Goal: Task Accomplishment & Management: Use online tool/utility

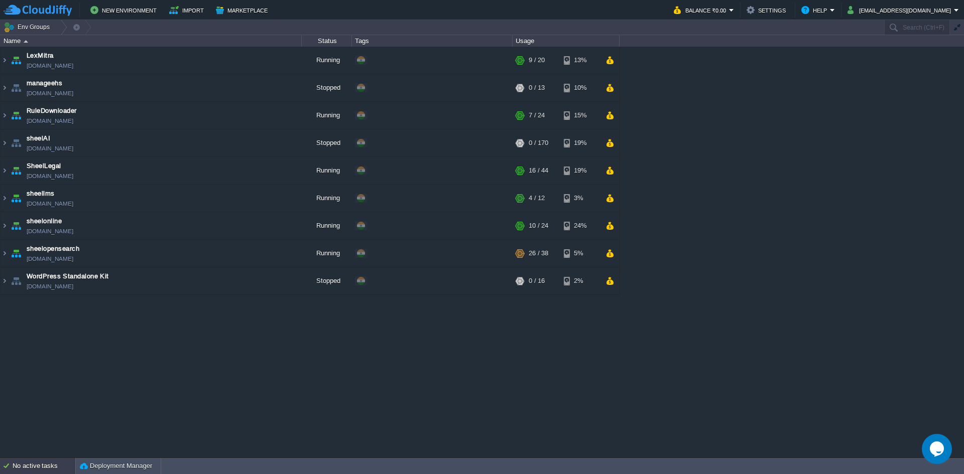
click at [39, 462] on div "No active tasks" at bounding box center [44, 466] width 63 height 16
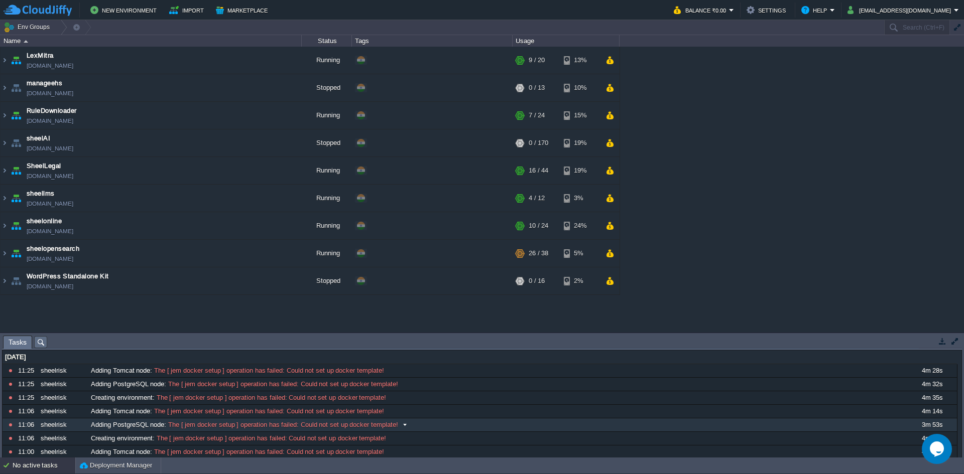
scroll to position [15, 0]
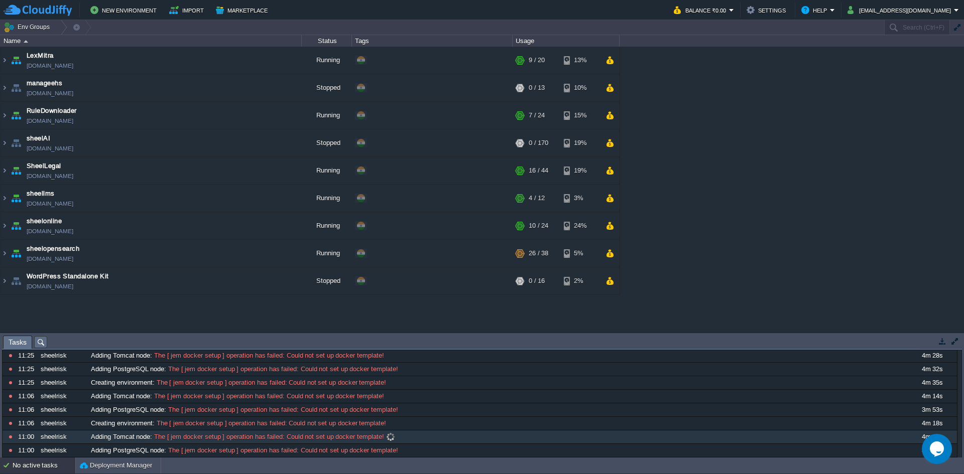
click at [389, 436] on span at bounding box center [391, 437] width 14 height 9
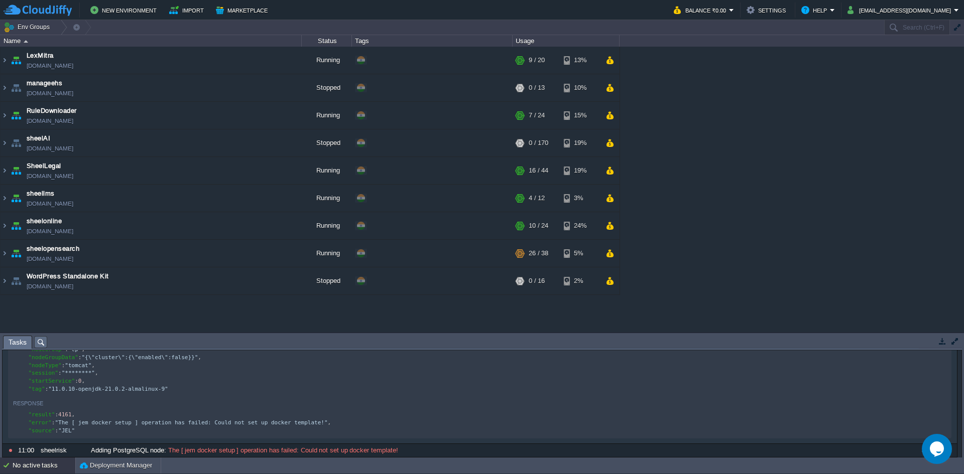
scroll to position [4, 0]
click at [287, 419] on div "x "result" : 4161 , "error" : "The [ jem docker setup ] operati on has failed: …" at bounding box center [481, 423] width 936 height 24
type textarea "on has failed: Could not set up dock"
type textarea ""error": "The [ jem docker setup ] operation has failed: Could not set up docke…"
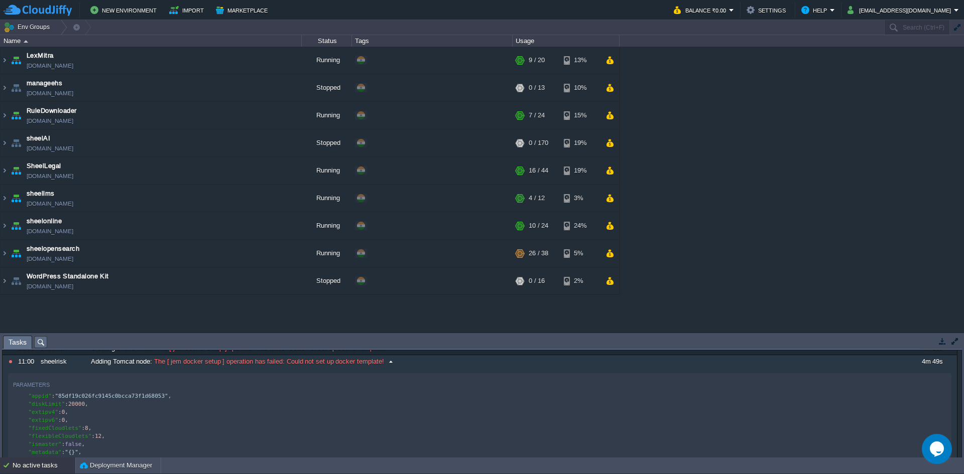
type textarea "c0bcca73f1d68053", "diskLimit":"
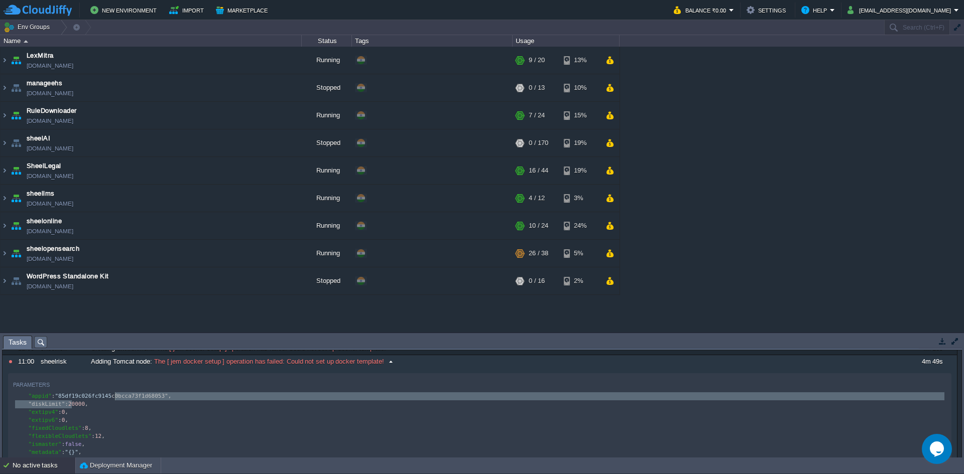
drag, startPoint x: 72, startPoint y: 400, endPoint x: 120, endPoint y: 396, distance: 48.8
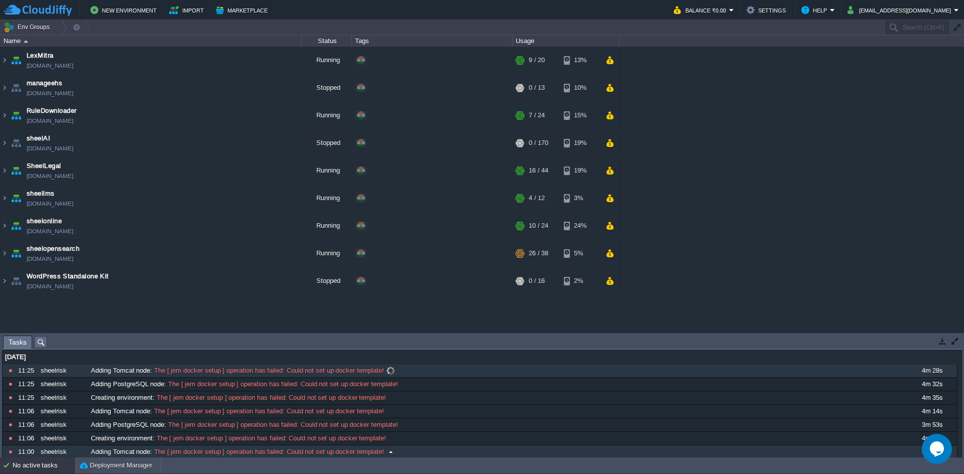
click at [212, 375] on div "Adding Tomcat node : The [ jem docker setup ] operation has failed: Could not s…" at bounding box center [496, 370] width 817 height 13
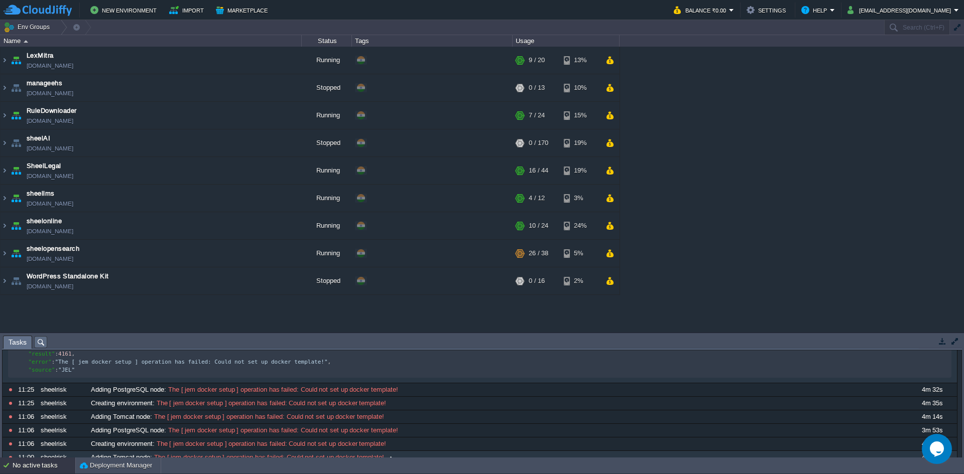
scroll to position [4, 0]
type textarea """
type textarea ""error": "The [ jem docker setup ] operation has failed: Could not set up"
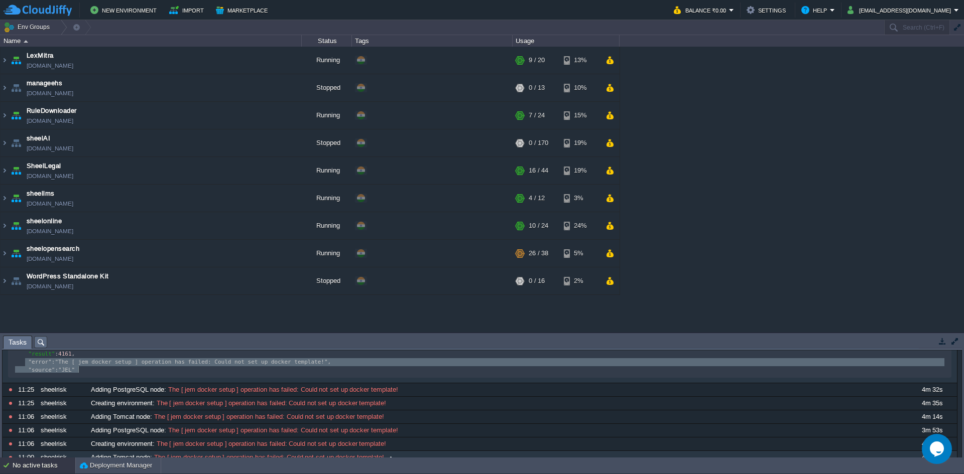
type textarea ""error": "The [ jem docker setup ] operation has failed: Could not set up docke…"
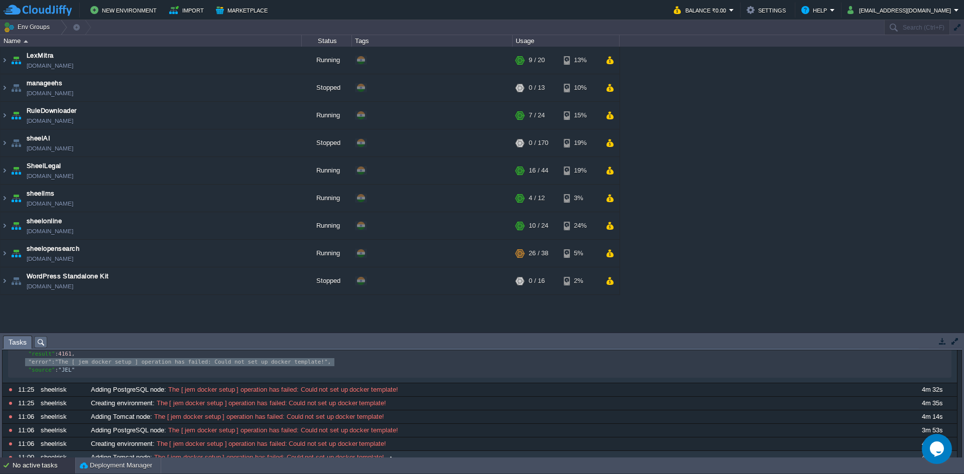
drag, startPoint x: 26, startPoint y: 366, endPoint x: 334, endPoint y: 369, distance: 308.1
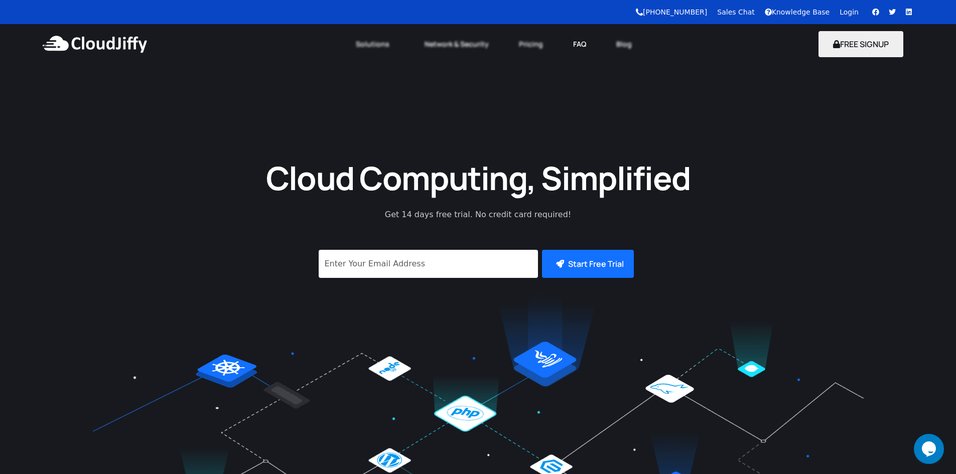
click at [580, 38] on link "FAQ" at bounding box center [579, 44] width 43 height 22
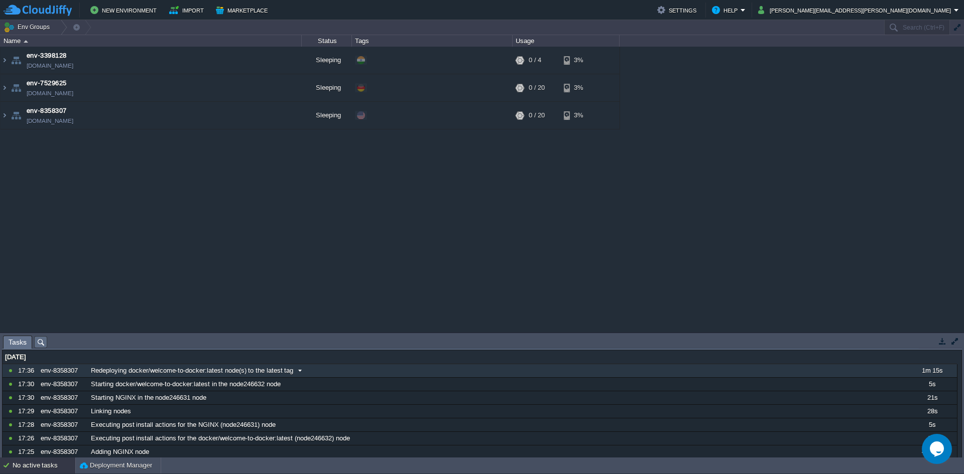
click at [300, 370] on span at bounding box center [300, 370] width 14 height 9
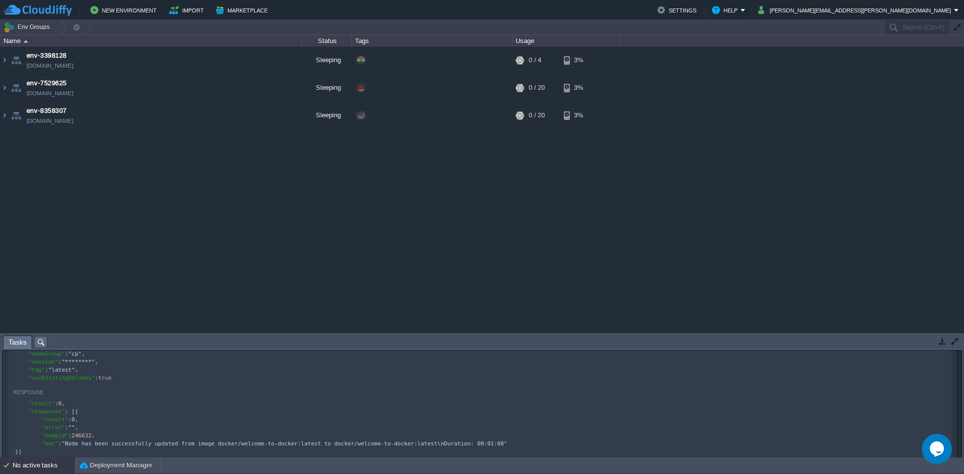
scroll to position [90, 0]
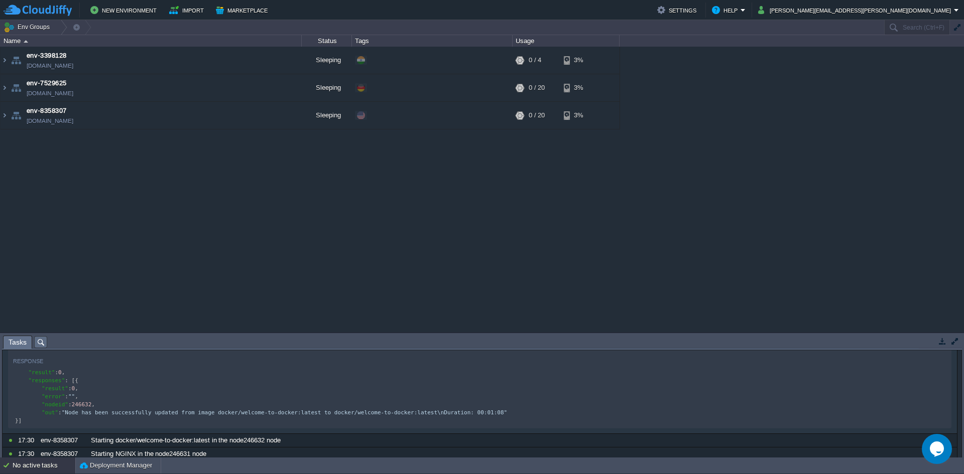
type textarea "succ"
type textarea "da"
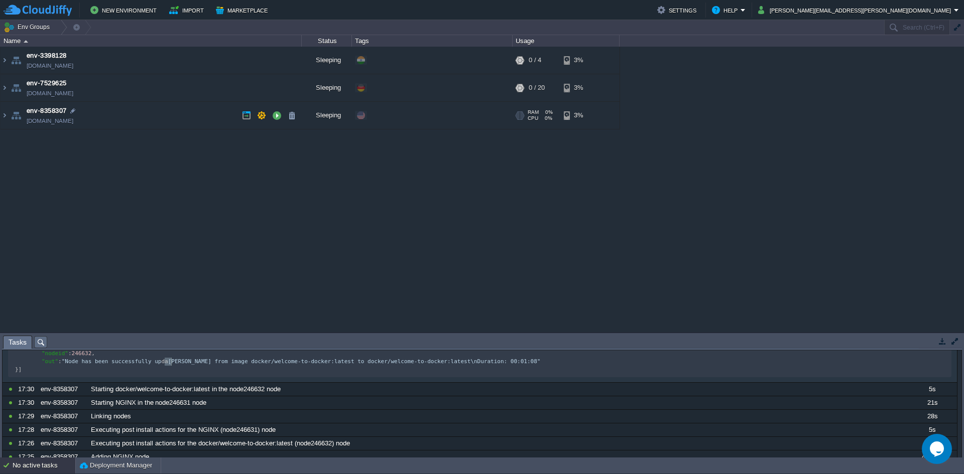
scroll to position [182, 0]
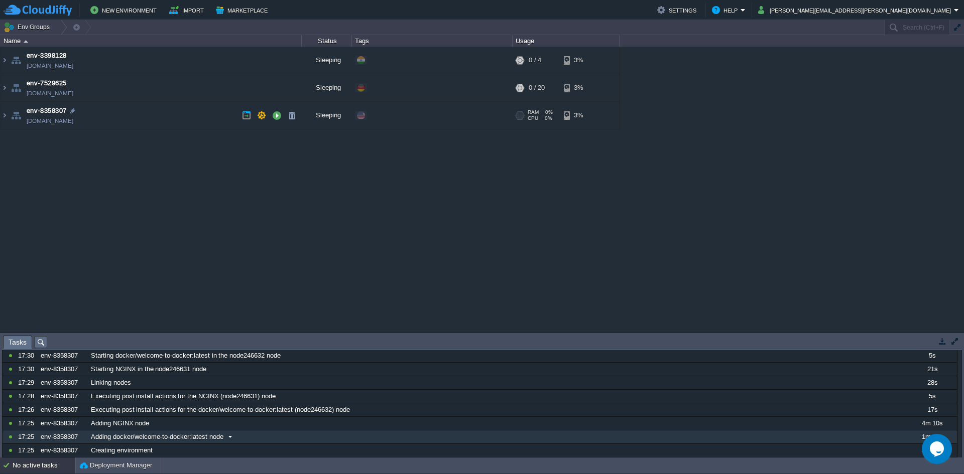
click at [228, 438] on span at bounding box center [230, 437] width 14 height 9
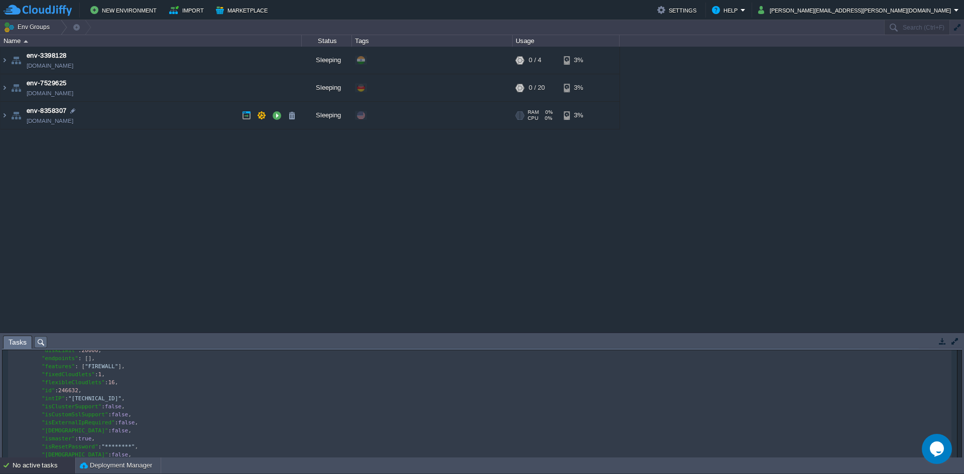
scroll to position [784, 0]
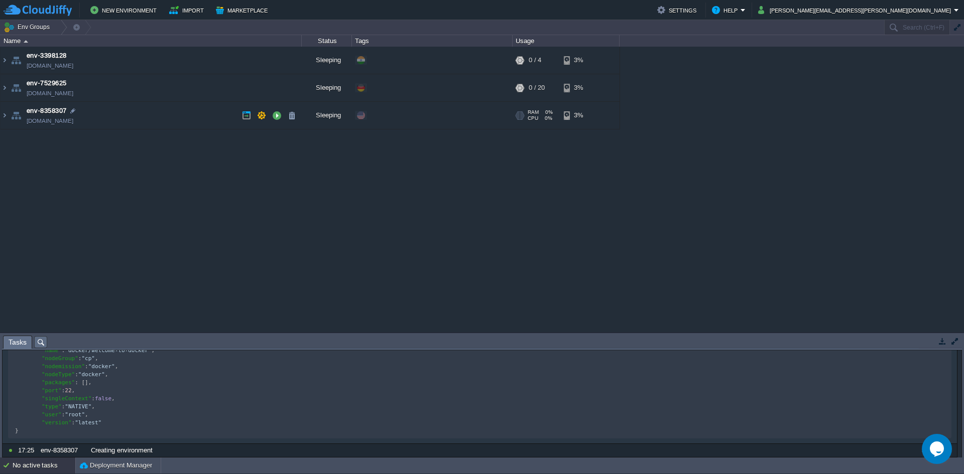
click at [129, 240] on div "env-3398128 [DOMAIN_NAME] Sleeping + Add to Env Group RAM 0% CPU 0% 0 / 4 3% en…" at bounding box center [482, 190] width 964 height 286
click at [128, 9] on button "New Environment" at bounding box center [124, 10] width 69 height 12
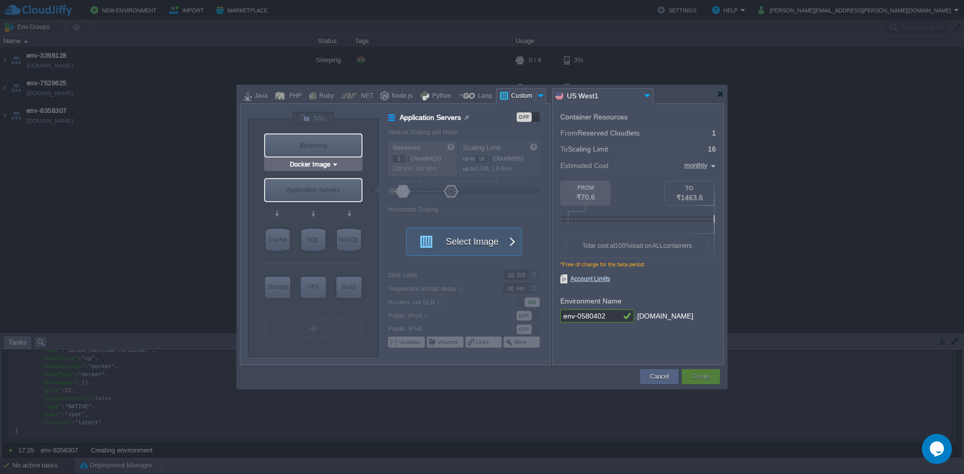
click at [314, 145] on div "Balancing" at bounding box center [313, 145] width 96 height 22
type input "Load Balancer"
type input "4"
type input "Select Image"
type input "Stateful"
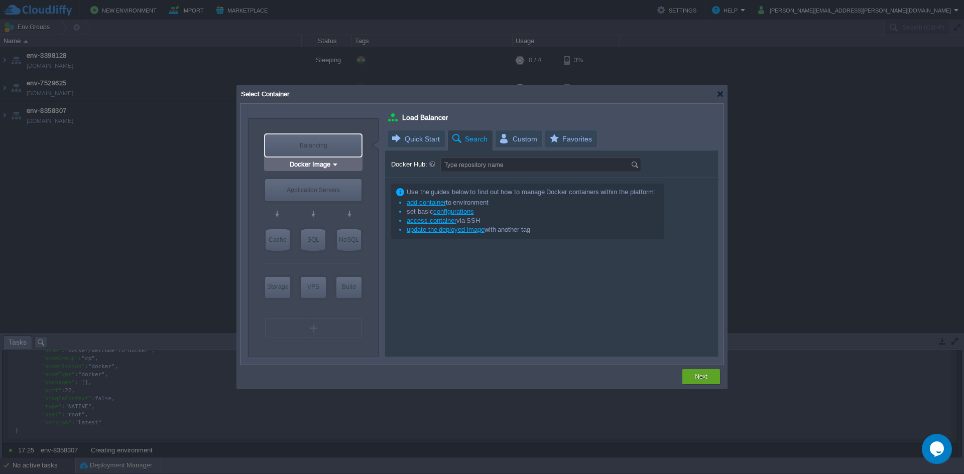
click at [316, 165] on input "Docker Image" at bounding box center [310, 165] width 44 height 10
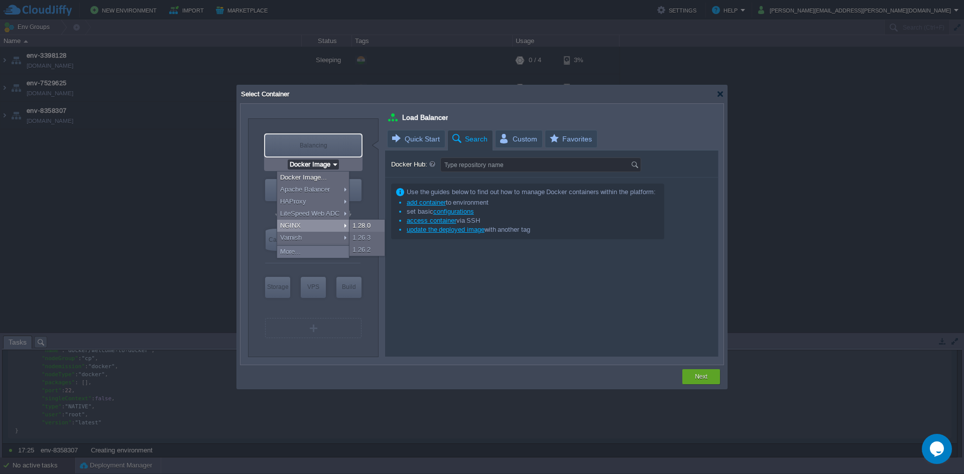
click at [303, 229] on div "NGINX" at bounding box center [313, 226] width 72 height 12
type input "NGINX 1.28.0"
type input "1.28.0-almalinux-9"
type input "Docker Image"
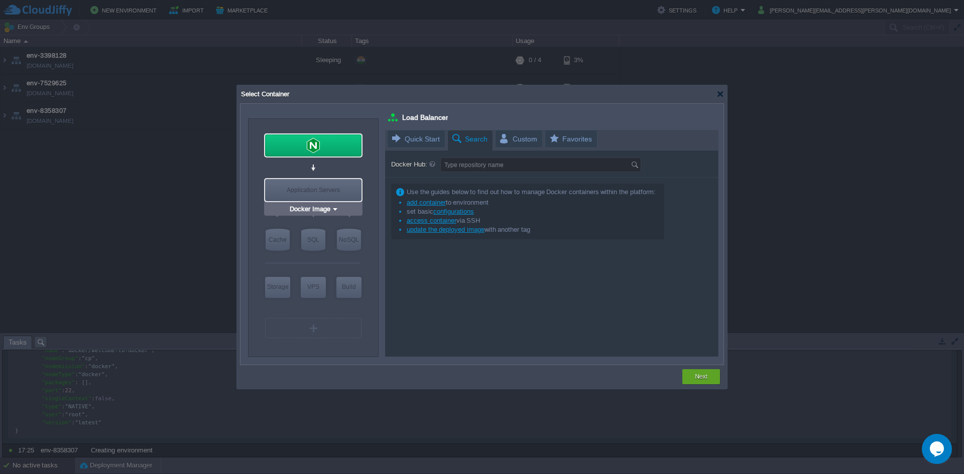
click at [299, 193] on div "Application Servers" at bounding box center [313, 190] width 96 height 22
type input "Application Servers"
type input "16"
type input "Docker Image"
type input "Stateless"
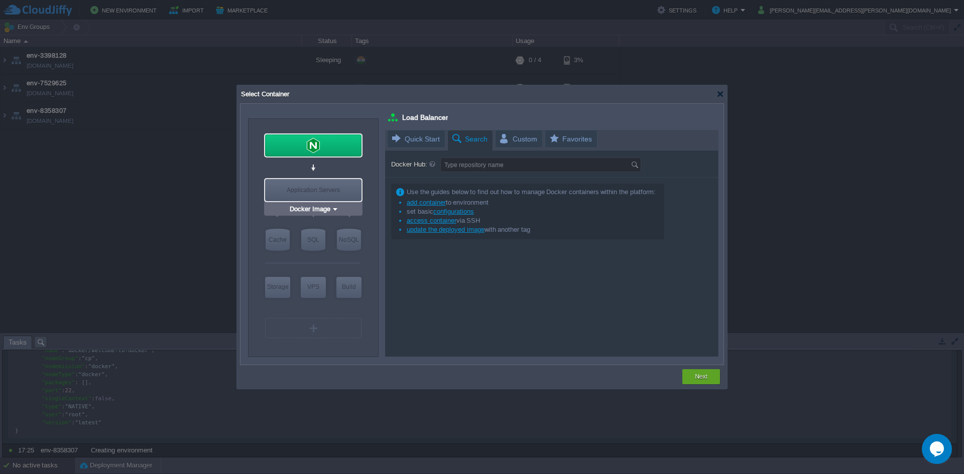
type input "Application Servers"
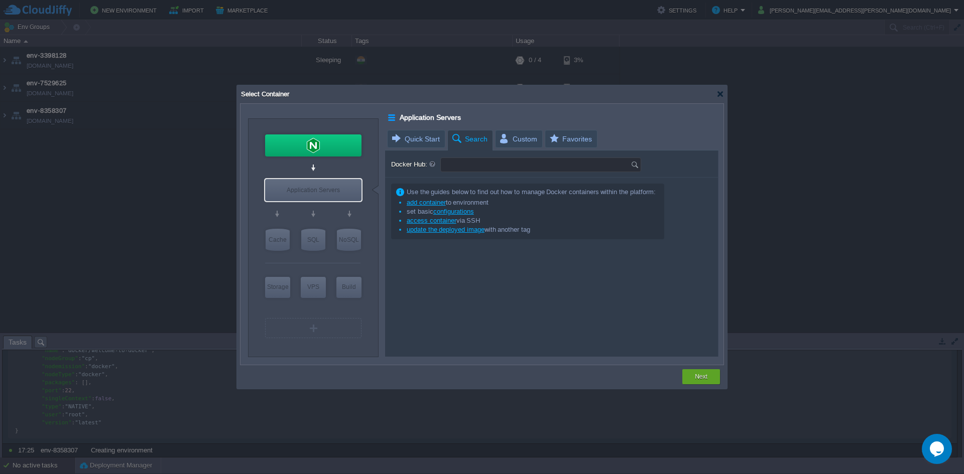
click at [471, 165] on input "Docker Hub:" at bounding box center [536, 165] width 190 height 14
type input "voting"
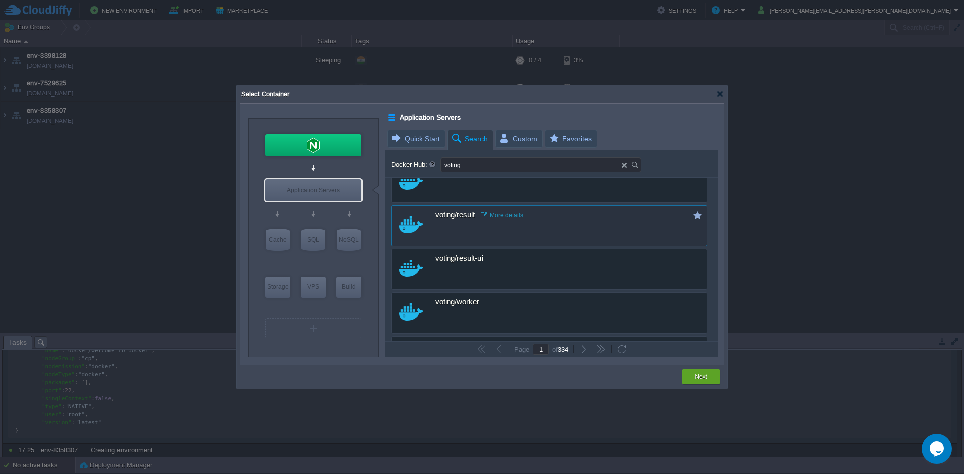
scroll to position [271, 0]
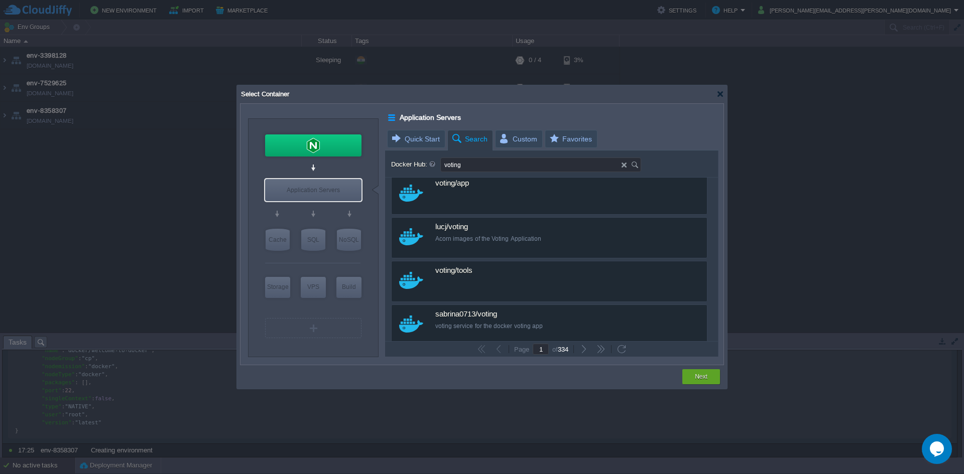
click at [70, 119] on div at bounding box center [482, 237] width 964 height 474
click at [89, 180] on div at bounding box center [482, 237] width 964 height 474
click at [723, 94] on div at bounding box center [720, 94] width 8 height 8
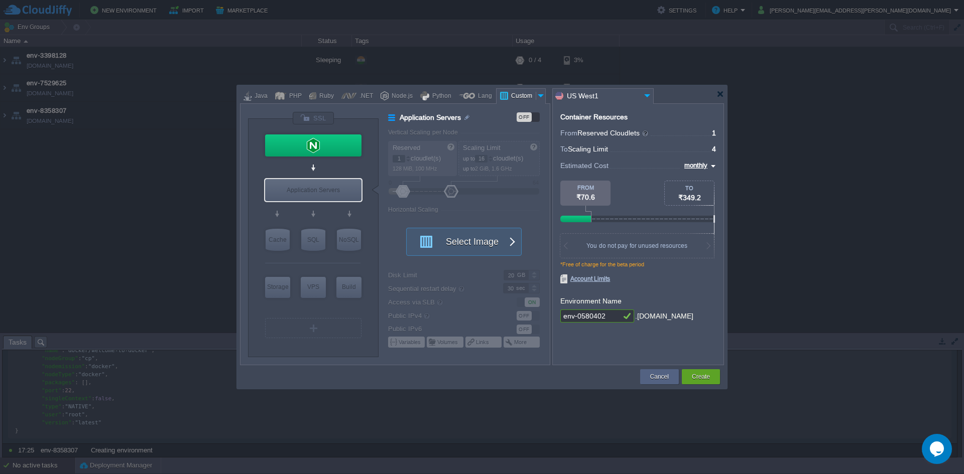
type input "NGINX 1.28.0"
click at [6, 122] on div at bounding box center [482, 237] width 964 height 474
click at [15, 115] on div at bounding box center [482, 237] width 964 height 474
click at [718, 100] on div at bounding box center [482, 94] width 484 height 18
click at [722, 92] on div at bounding box center [720, 94] width 8 height 8
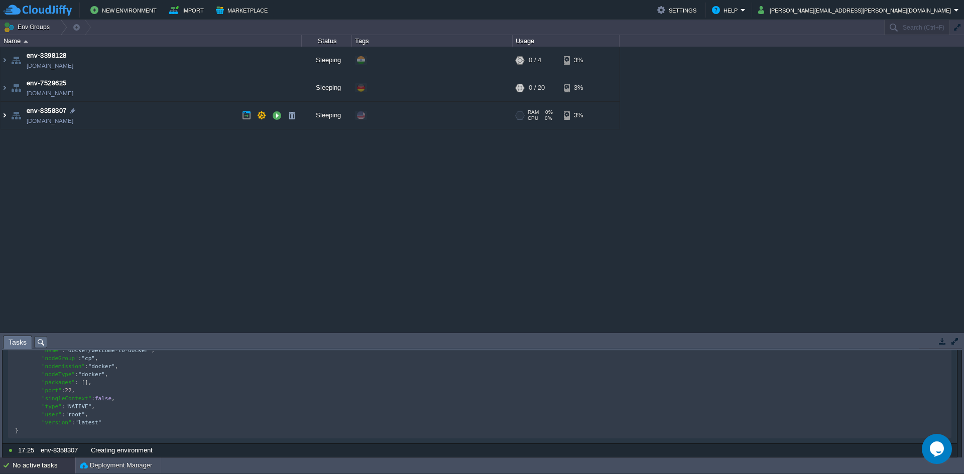
click at [4, 112] on img at bounding box center [5, 115] width 8 height 27
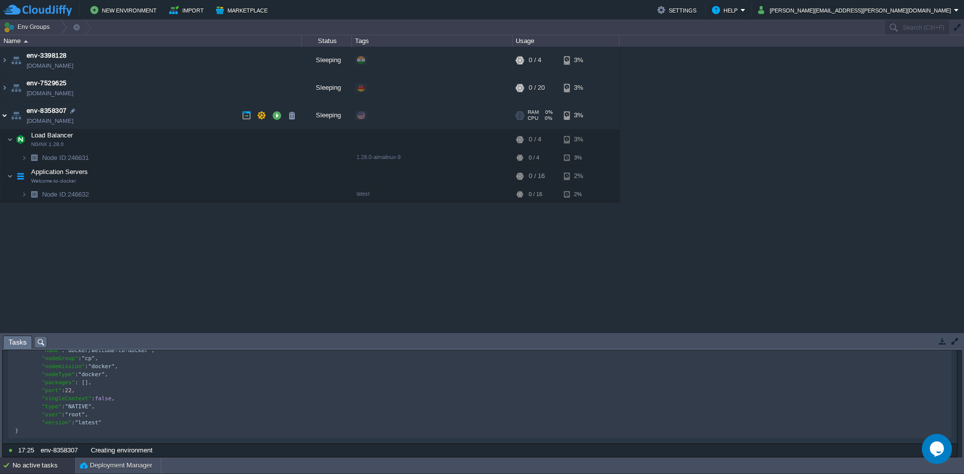
click at [1, 117] on img at bounding box center [5, 115] width 8 height 27
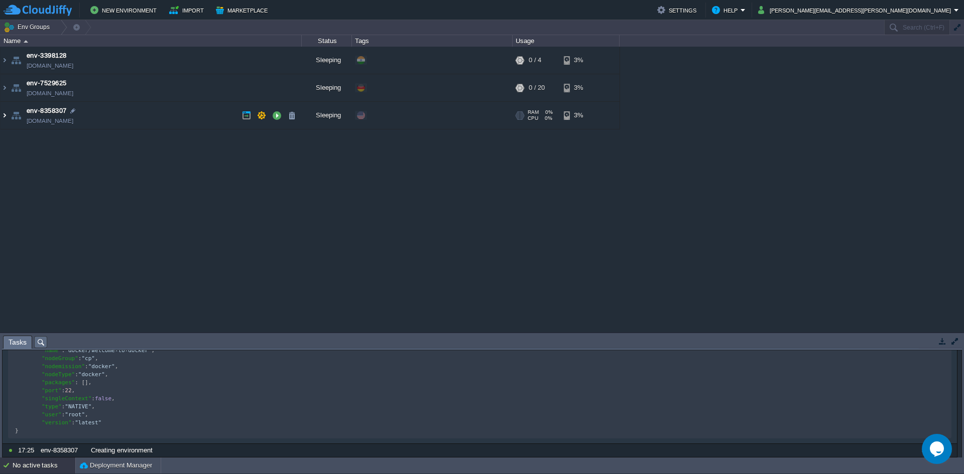
click at [1, 117] on img at bounding box center [5, 115] width 8 height 27
click at [5, 90] on img at bounding box center [5, 87] width 8 height 27
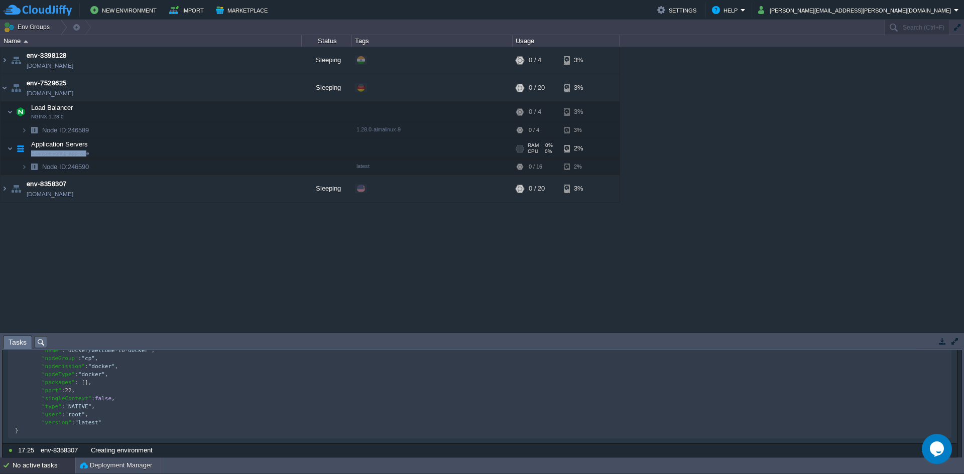
drag, startPoint x: 91, startPoint y: 155, endPoint x: 84, endPoint y: 154, distance: 7.6
click at [84, 154] on td "Application Servers Example-voting-app-vote" at bounding box center [151, 149] width 301 height 21
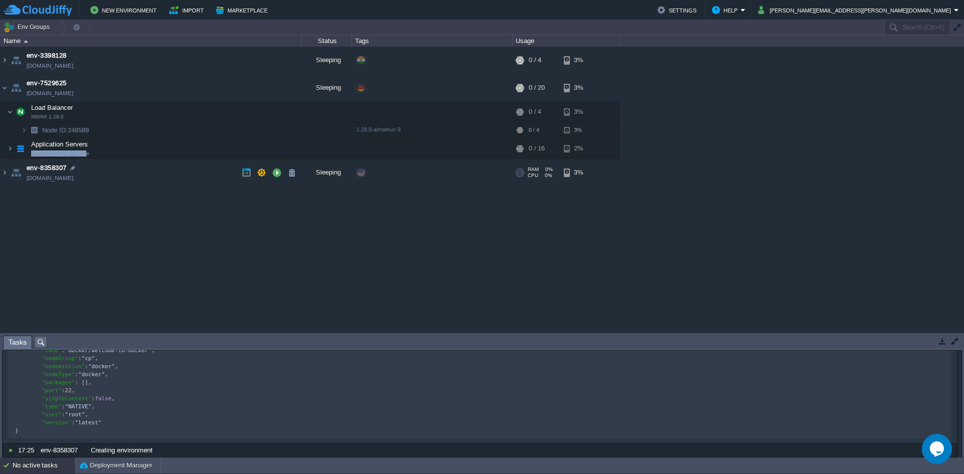
copy link "Example-voting-app-vot"
click at [123, 9] on button "New Environment" at bounding box center [124, 10] width 69 height 12
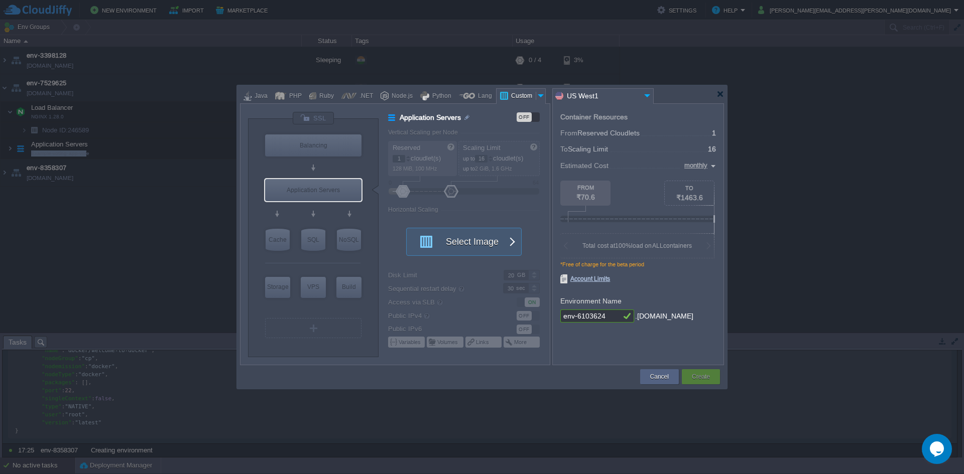
click at [622, 92] on input "US West1" at bounding box center [597, 96] width 88 height 15
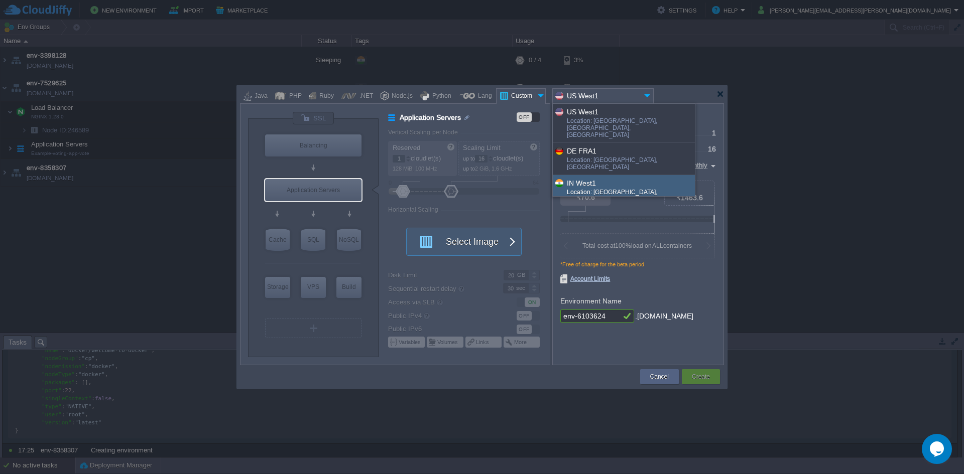
click at [598, 175] on div "IN West1 Location: [GEOGRAPHIC_DATA], [GEOGRAPHIC_DATA], [GEOGRAPHIC_DATA]" at bounding box center [624, 194] width 142 height 39
type input "IN West1"
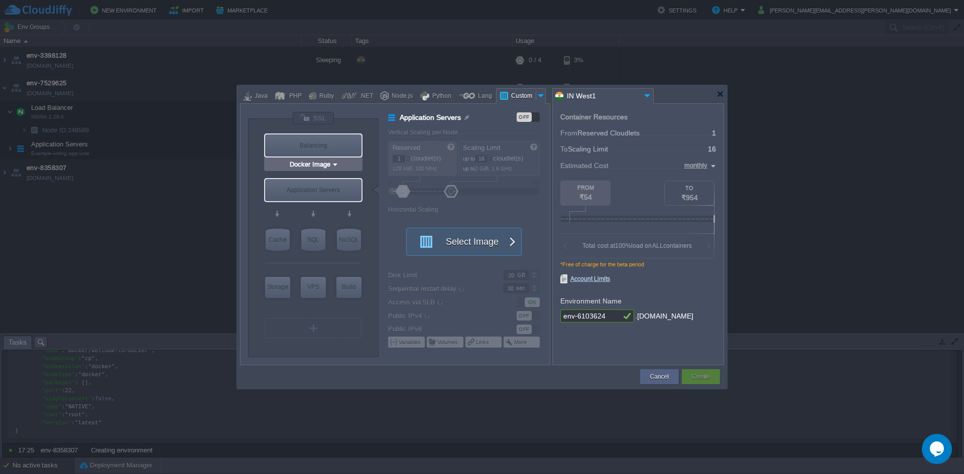
click at [277, 148] on div "Balancing" at bounding box center [313, 145] width 96 height 22
type input "Load Balancer"
type input "4"
type input "Select Image"
type input "Stateful"
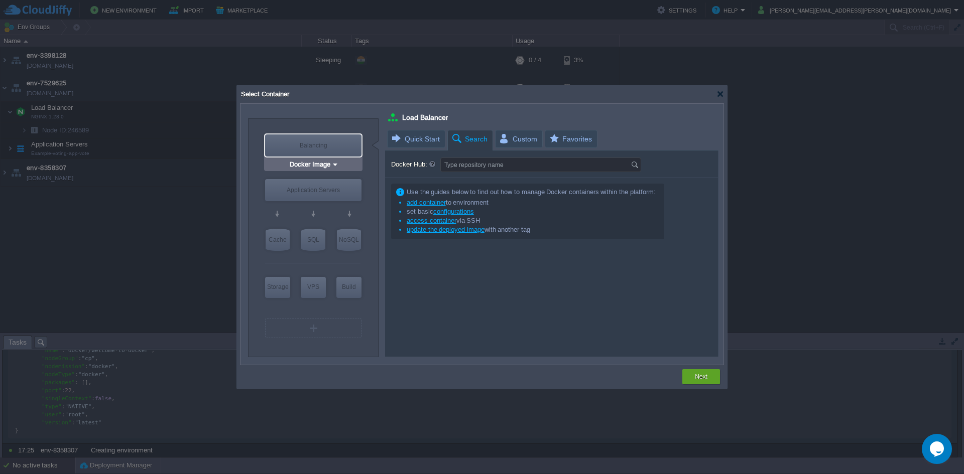
click at [318, 156] on div at bounding box center [313, 145] width 98 height 24
click at [317, 170] on div "Docker Image" at bounding box center [313, 164] width 98 height 13
click at [328, 149] on div "Balancing" at bounding box center [313, 145] width 96 height 22
click at [328, 170] on div "Docker Image" at bounding box center [313, 164] width 98 height 13
click at [331, 167] on img at bounding box center [335, 165] width 8 height 10
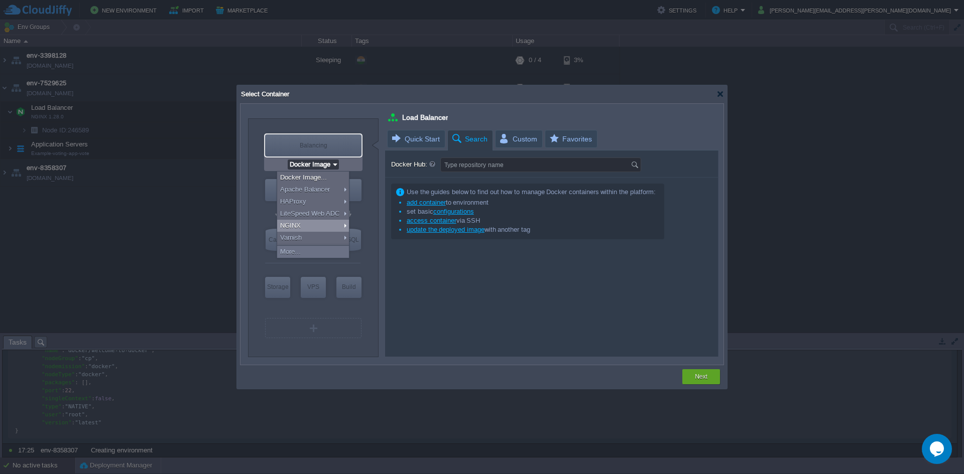
click at [318, 228] on div "NGINX" at bounding box center [313, 226] width 72 height 12
type input "NGINX 1.28.0"
type input "1.28.0-almalinux-9"
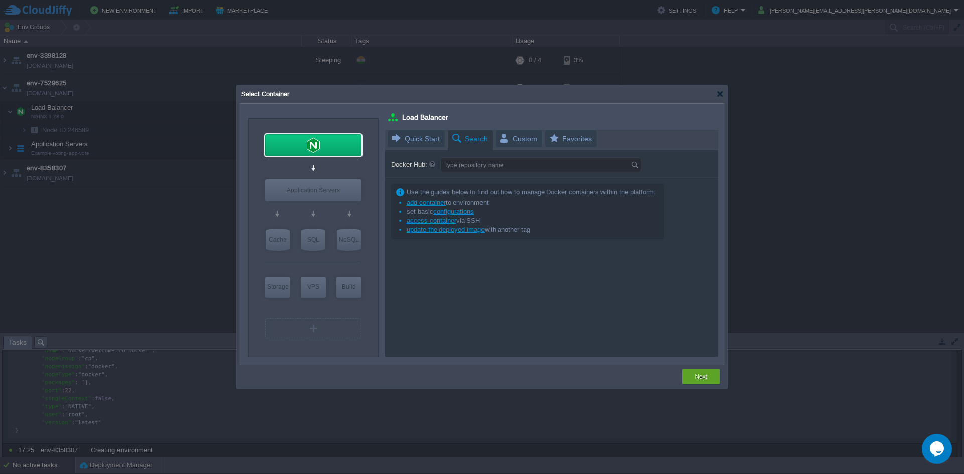
type input "Docker Image"
click at [322, 187] on div "Application Servers" at bounding box center [313, 190] width 96 height 22
type input "Application Servers"
type input "16"
type input "Docker Image"
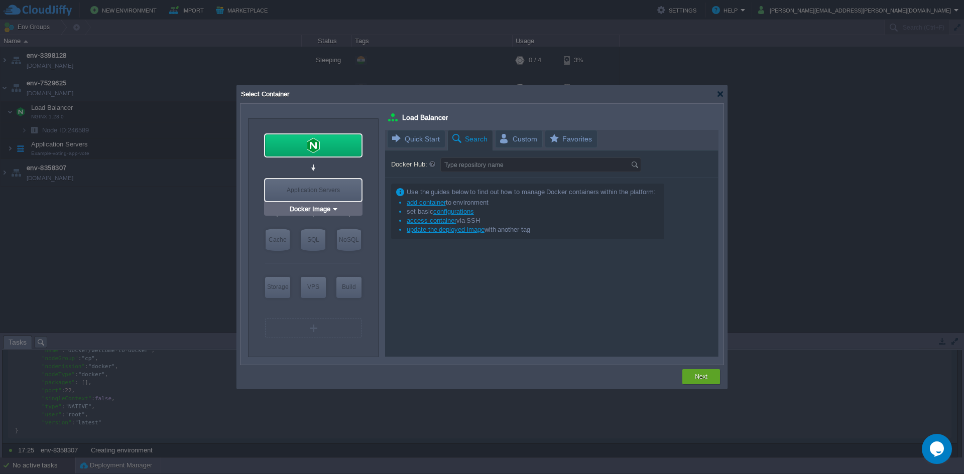
type input "Stateless"
type input "Application Servers"
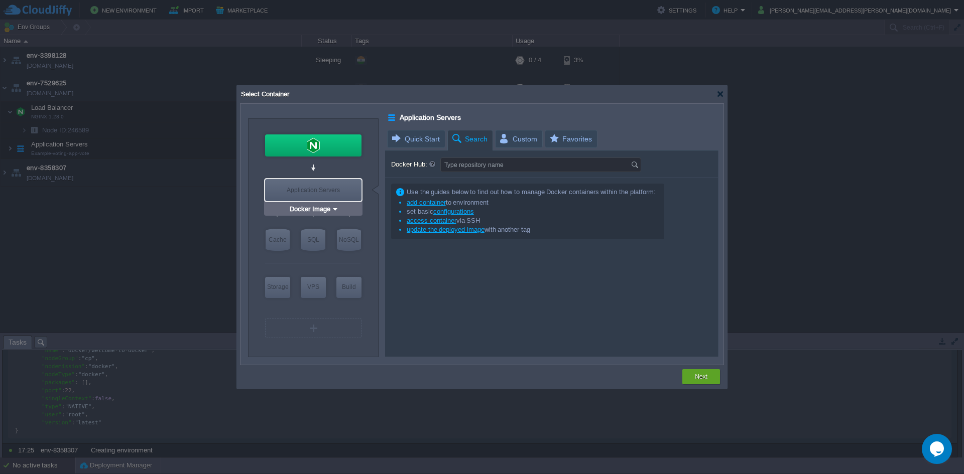
click at [321, 207] on input "Docker Image" at bounding box center [310, 209] width 44 height 10
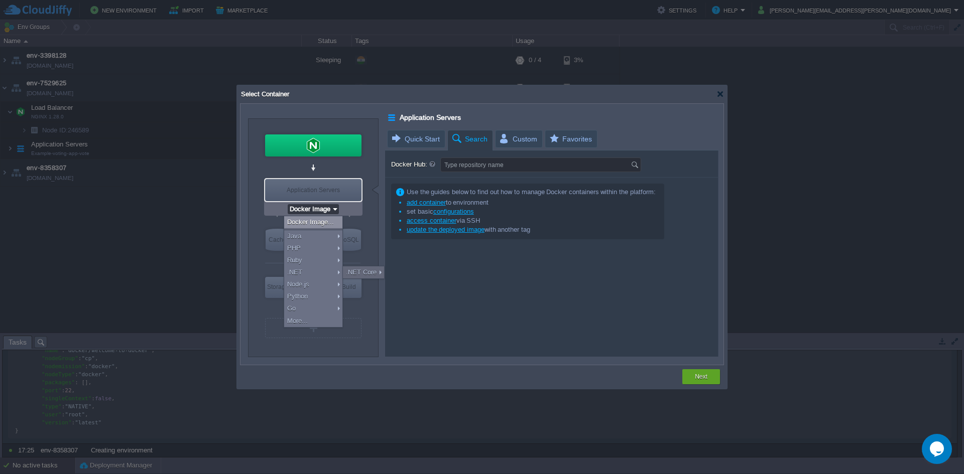
click at [261, 194] on div "VM Balancing VM Application Servers VM Cache VM SQL VM NoSQL VM Storage VM VPS …" at bounding box center [313, 238] width 130 height 238
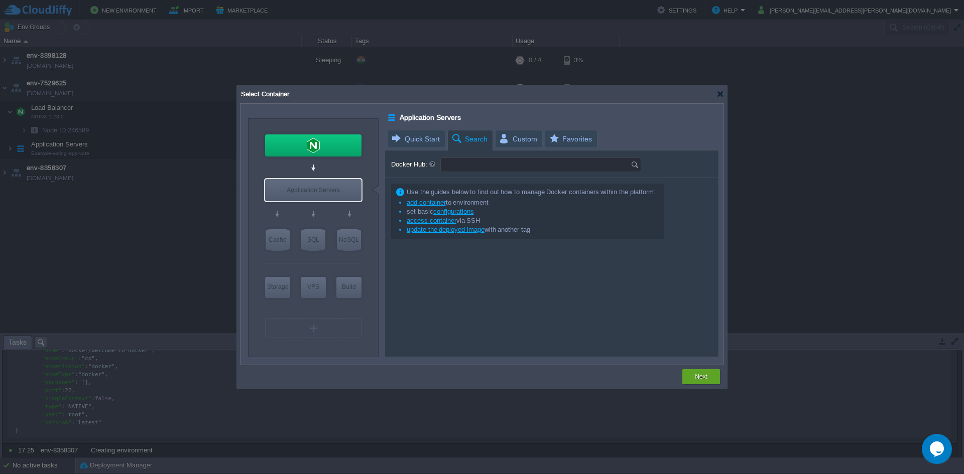
drag, startPoint x: 456, startPoint y: 163, endPoint x: 456, endPoint y: 171, distance: 8.5
click at [456, 167] on input "Docker Hub:" at bounding box center [536, 165] width 190 height 14
paste input "Example-voting-app-vot"
type input "Example-voting-app-vote"
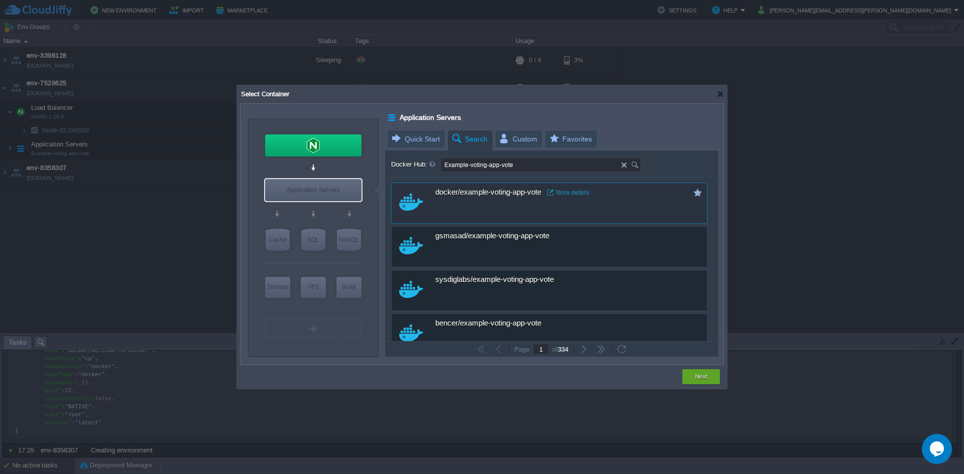
click at [472, 198] on div "docker/example-voting-app-vote More details" at bounding box center [555, 193] width 241 height 20
type input "Example-voting-a..."
type input "latest"
type input "Example-voting-app-vote :"
type input "latest"
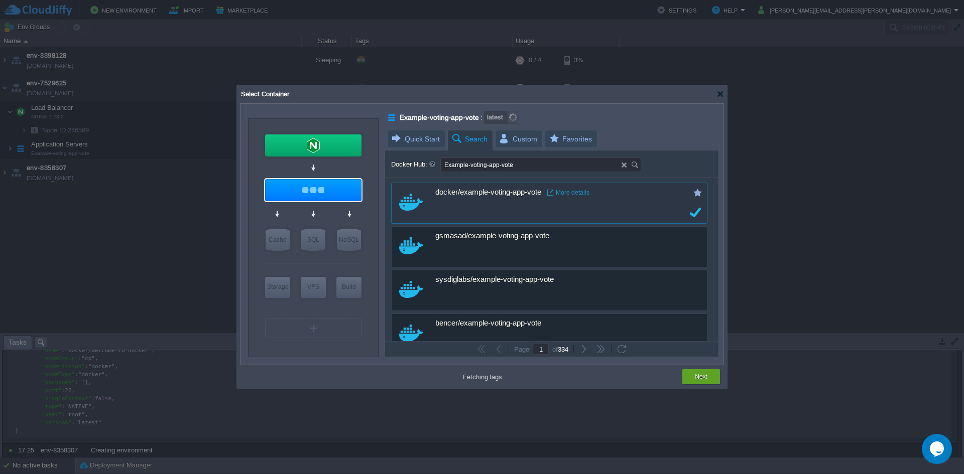
click at [472, 198] on div "docker/example-voting-app-vote More details" at bounding box center [555, 193] width 241 height 20
click at [689, 375] on div "Next" at bounding box center [701, 376] width 38 height 15
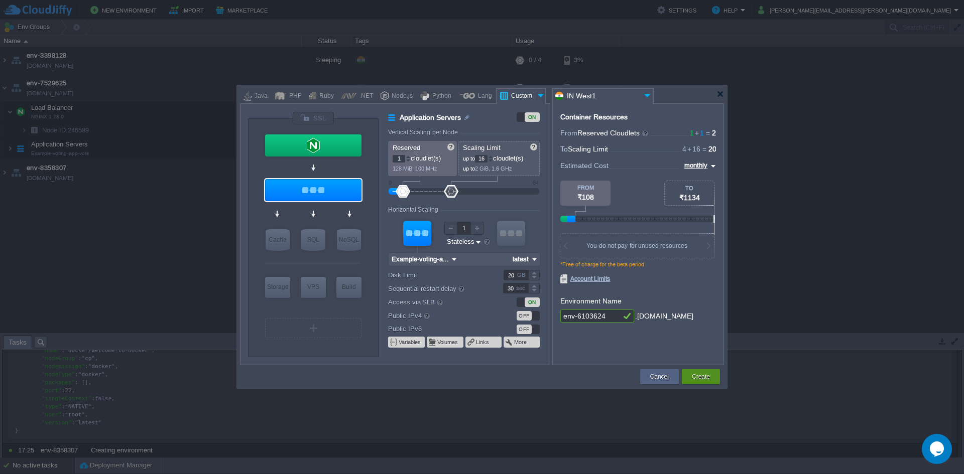
click at [689, 380] on div "Create" at bounding box center [700, 376] width 23 height 15
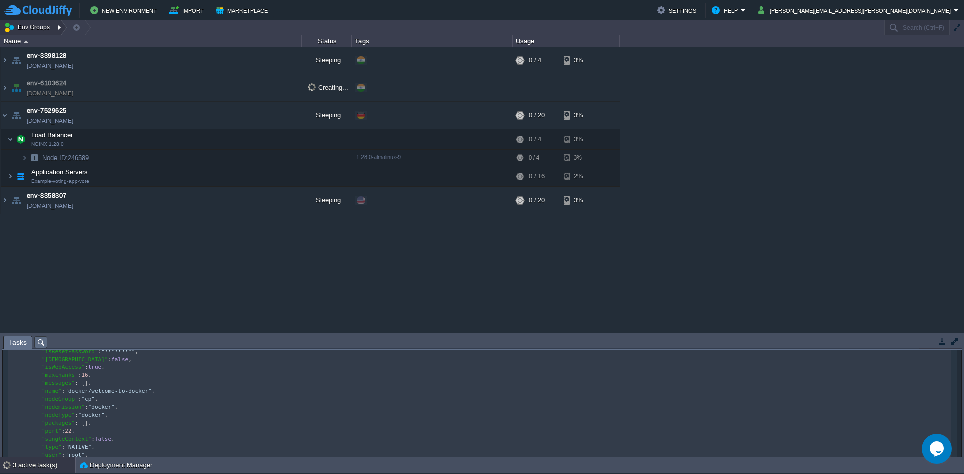
scroll to position [784, 0]
click at [230, 306] on div "env-3398128 [DOMAIN_NAME] Sleeping + Add to Env Group RAM 0% CPU 0% 0 / 4 3% en…" at bounding box center [482, 190] width 964 height 286
click at [23, 343] on span "Tasks" at bounding box center [18, 342] width 18 height 13
click at [39, 466] on div "3 active task(s)" at bounding box center [44, 466] width 63 height 16
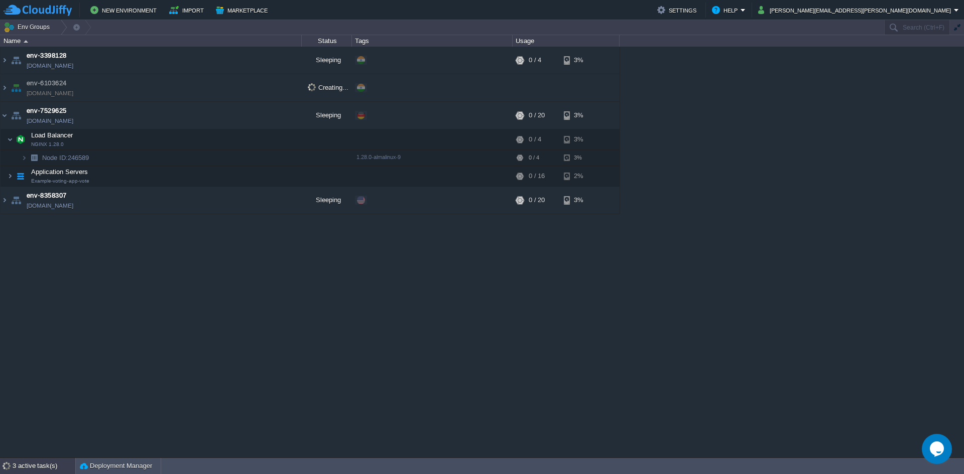
click at [51, 461] on div "3 active task(s)" at bounding box center [44, 466] width 63 height 16
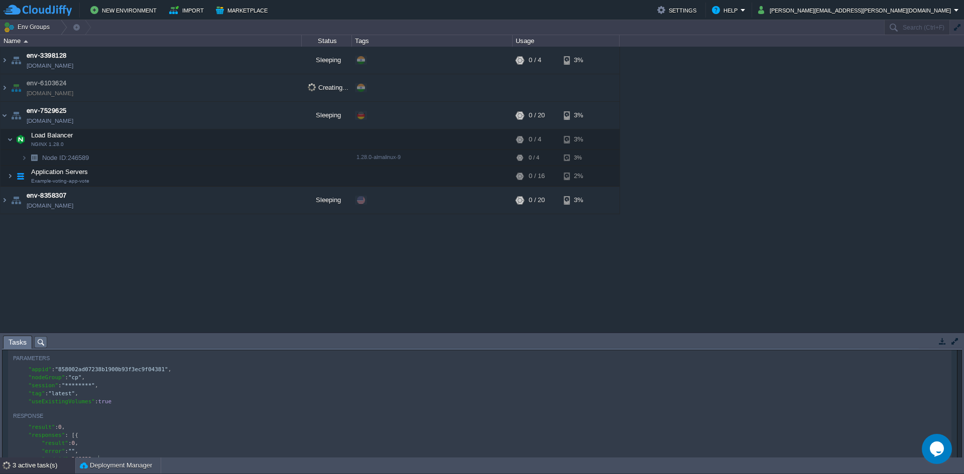
scroll to position [0, 0]
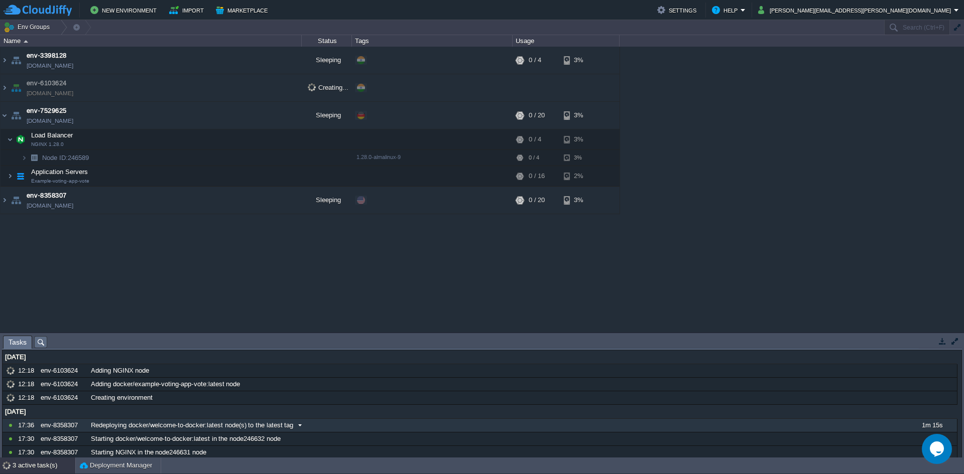
click at [22, 426] on div "17:36" at bounding box center [27, 425] width 19 height 13
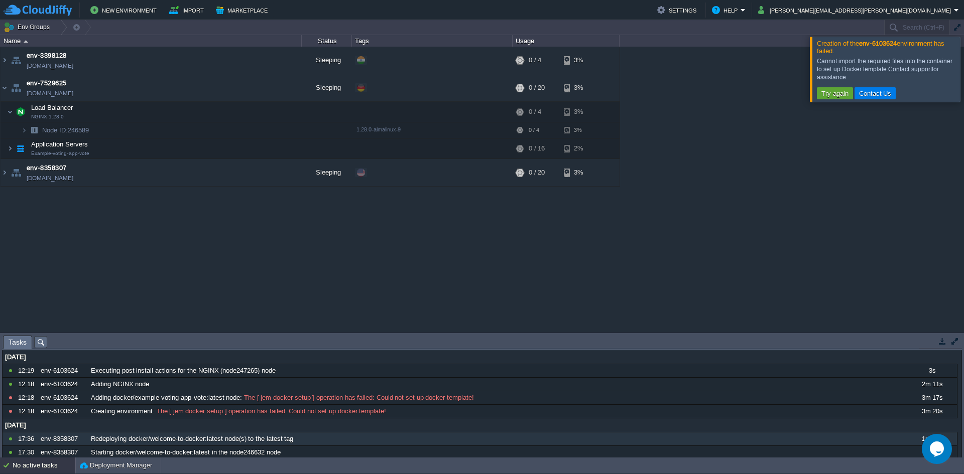
click at [963, 60] on div at bounding box center [976, 69] width 0 height 65
click at [951, 61] on div "Cannot import the required files into the container to set up Docker template. …" at bounding box center [886, 69] width 141 height 24
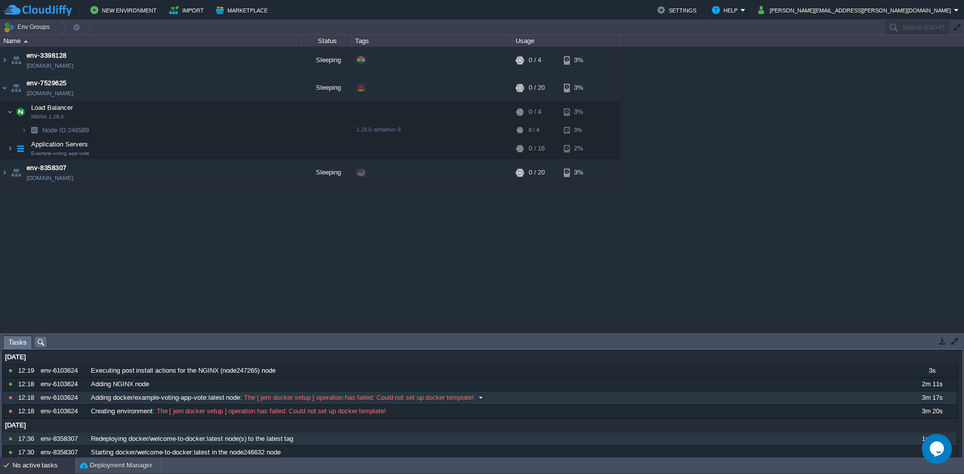
click at [480, 400] on span at bounding box center [481, 397] width 14 height 9
